Goal: Task Accomplishment & Management: Manage account settings

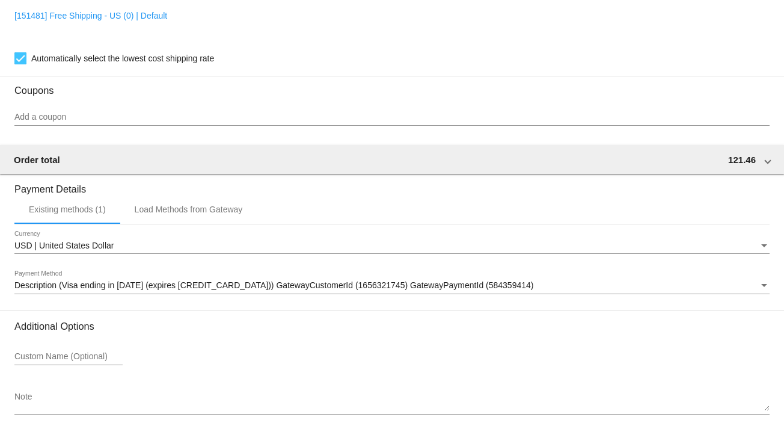
scroll to position [1038, 0]
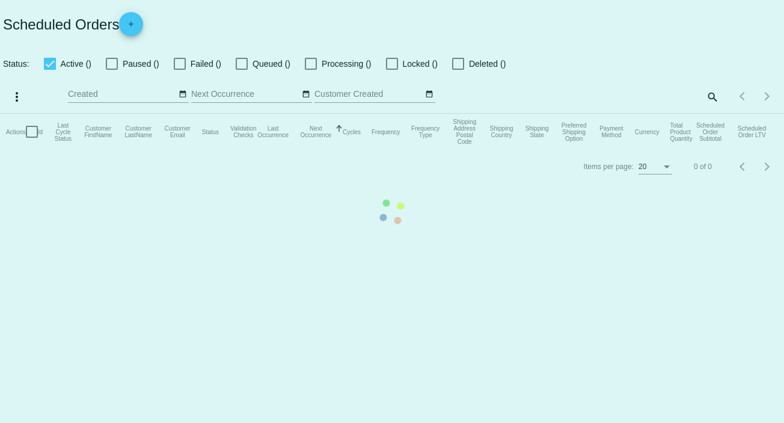
checkbox input "false"
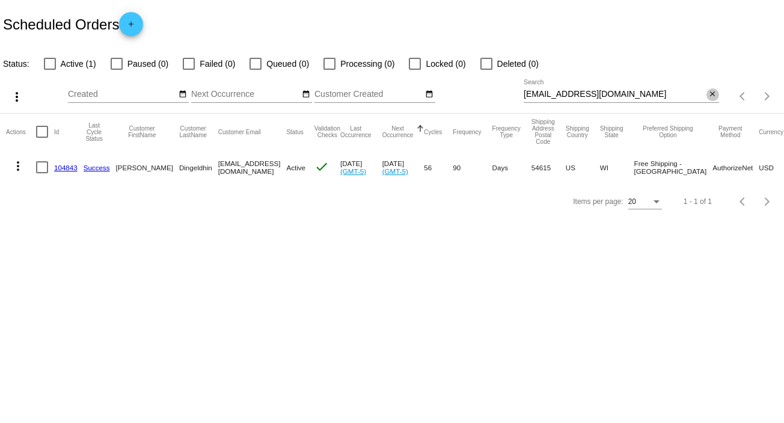
click at [710, 91] on mat-icon "close" at bounding box center [712, 95] width 8 height 10
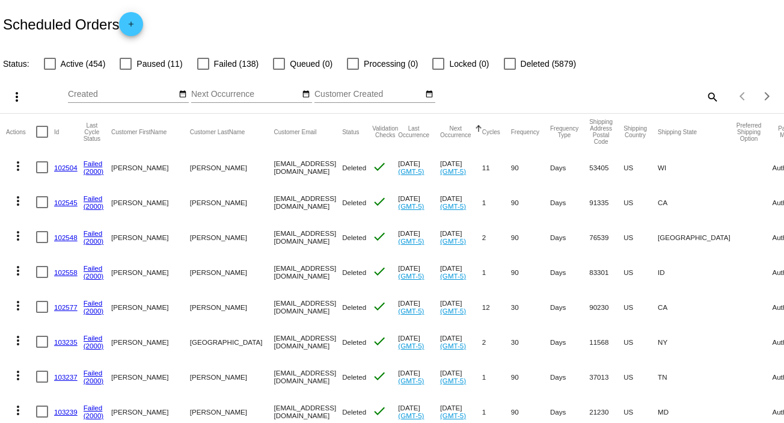
click at [707, 94] on mat-icon "search" at bounding box center [711, 96] width 14 height 19
click at [707, 94] on input "Search" at bounding box center [621, 95] width 195 height 10
paste input "9400150206242012073471"
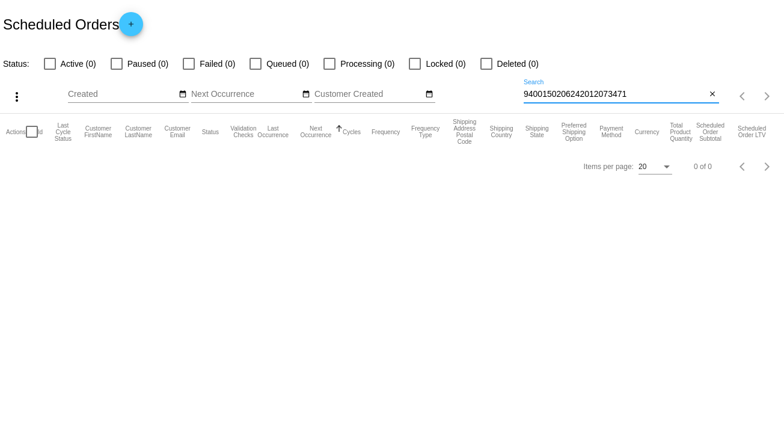
type input "9400150206242012073471"
click at [713, 96] on mat-icon "close" at bounding box center [712, 95] width 8 height 10
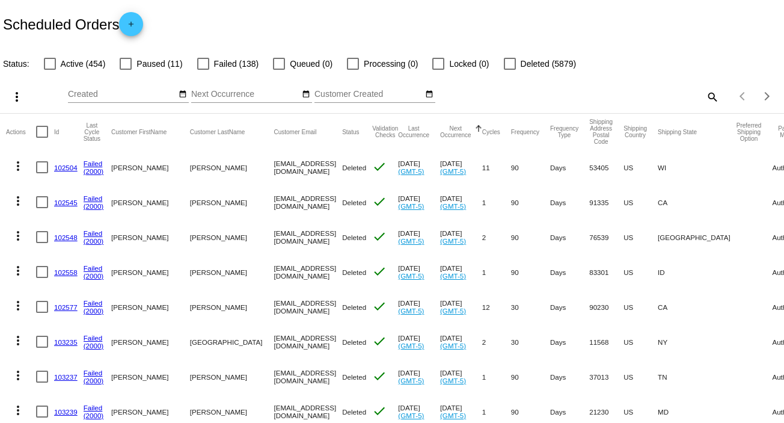
click at [704, 93] on mat-icon "search" at bounding box center [711, 96] width 14 height 19
click at [698, 93] on input "Search" at bounding box center [621, 95] width 195 height 10
paste input "[EMAIL_ADDRESS][PERSON_NAME][DOMAIN_NAME]"
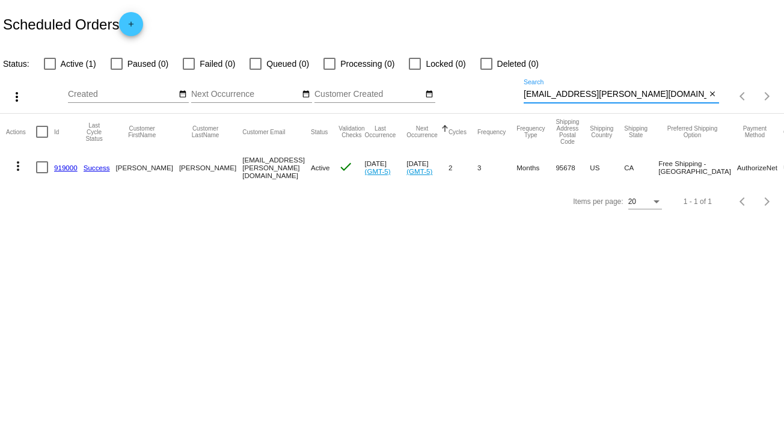
type input "[EMAIL_ADDRESS][PERSON_NAME][DOMAIN_NAME]"
click at [14, 166] on mat-icon "more_vert" at bounding box center [18, 166] width 14 height 14
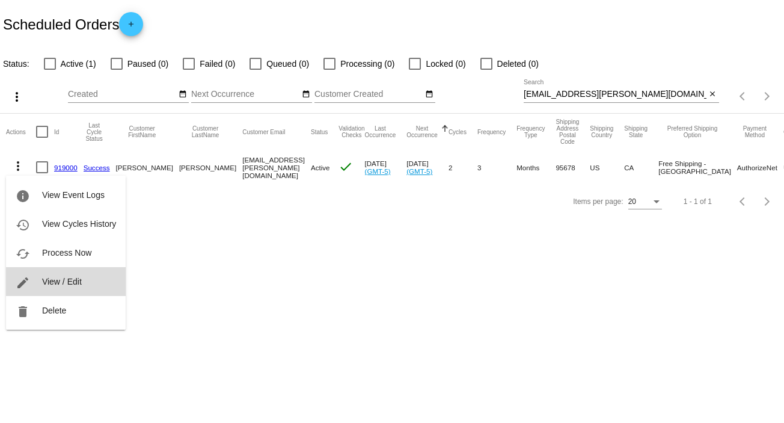
click at [77, 281] on span "View / Edit" at bounding box center [62, 281] width 40 height 10
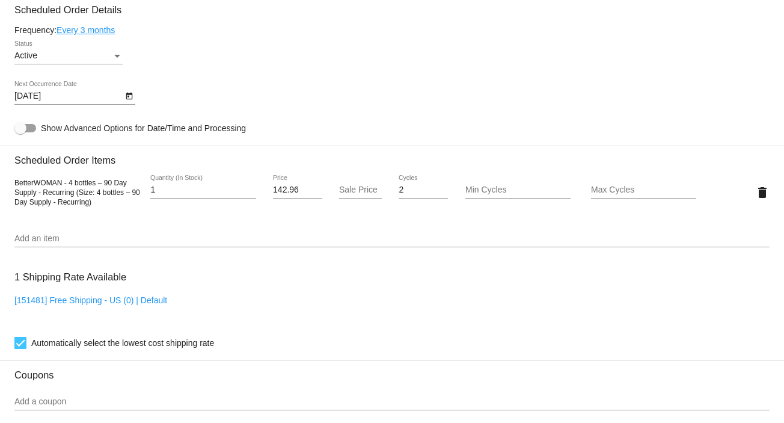
scroll to position [700, 0]
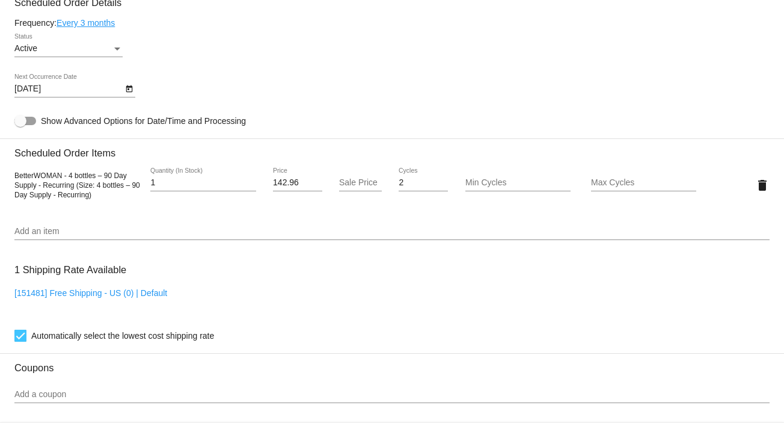
click at [115, 50] on div "Status" at bounding box center [117, 48] width 6 height 3
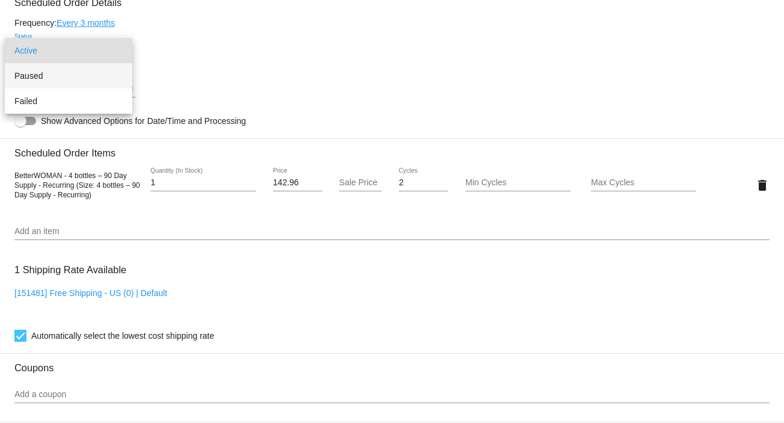
click at [113, 70] on span "Paused" at bounding box center [68, 75] width 108 height 25
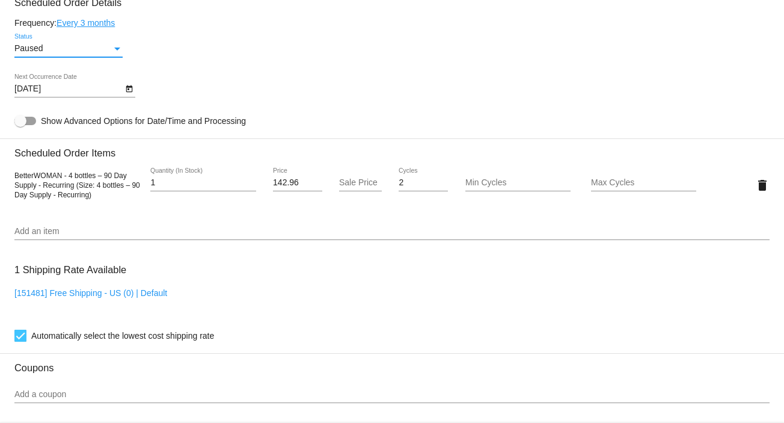
scroll to position [1038, 0]
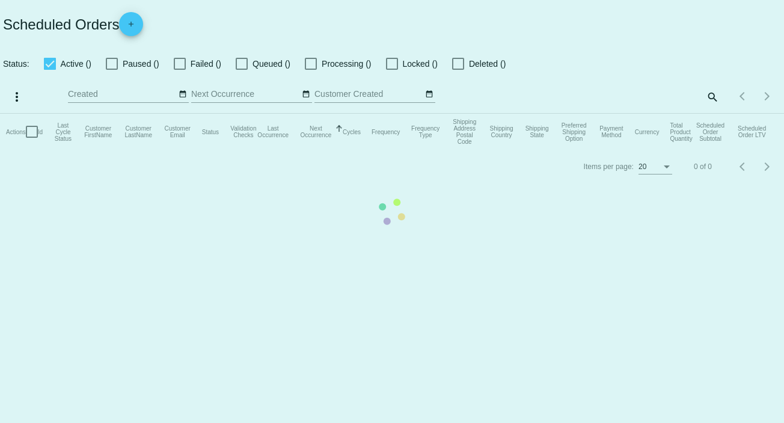
checkbox input "false"
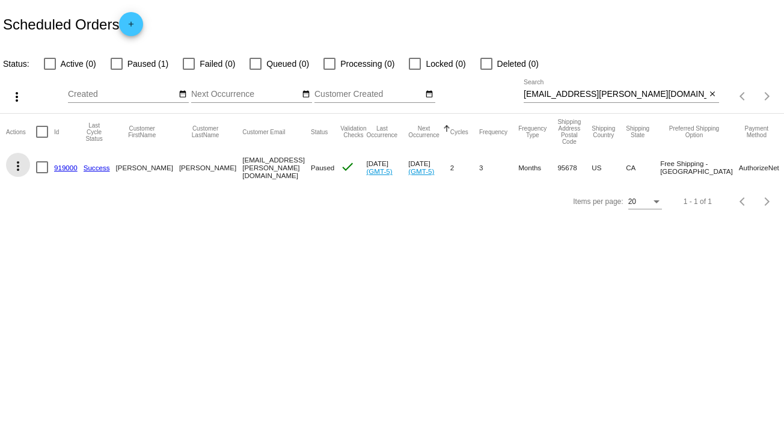
click at [19, 160] on mat-icon "more_vert" at bounding box center [18, 166] width 14 height 14
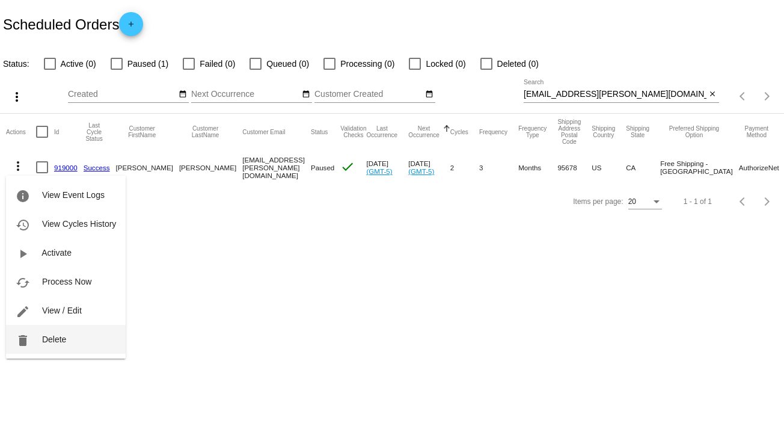
click at [57, 336] on span "Delete" at bounding box center [54, 339] width 24 height 10
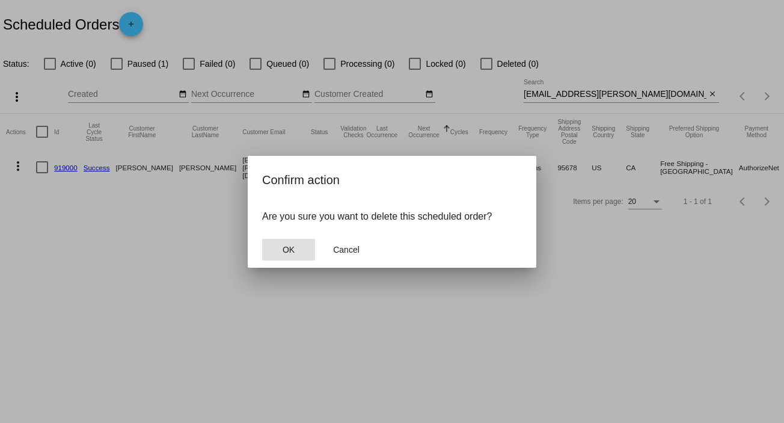
click at [287, 248] on span "OK" at bounding box center [289, 250] width 12 height 10
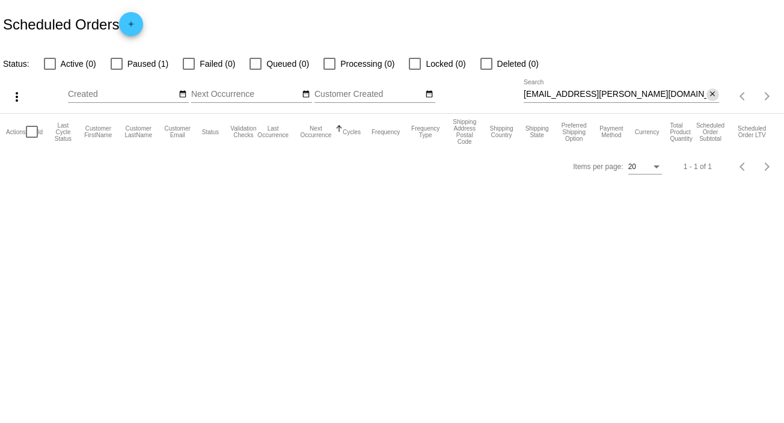
click at [713, 92] on mat-icon "close" at bounding box center [712, 95] width 8 height 10
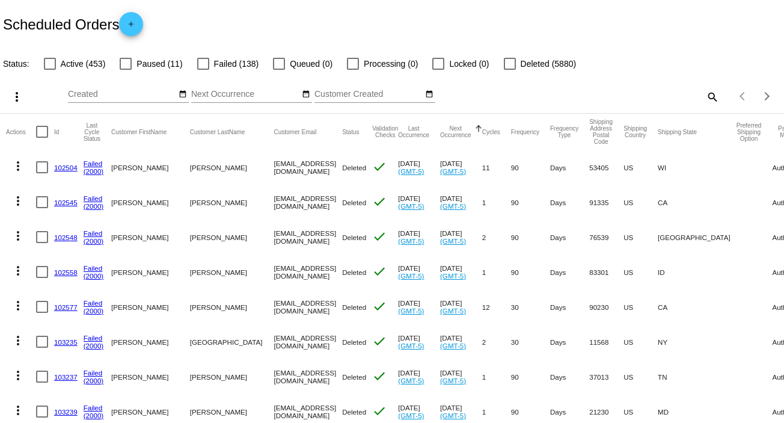
click at [704, 93] on mat-icon "search" at bounding box center [711, 96] width 14 height 19
click at [700, 93] on input "Search" at bounding box center [621, 95] width 195 height 10
